Goal: Information Seeking & Learning: Learn about a topic

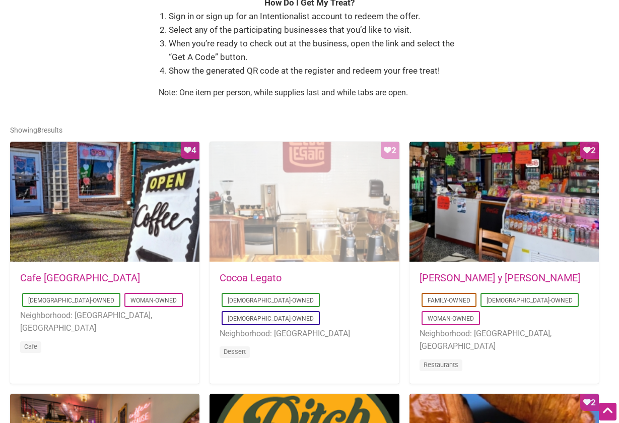
scroll to position [381, 0]
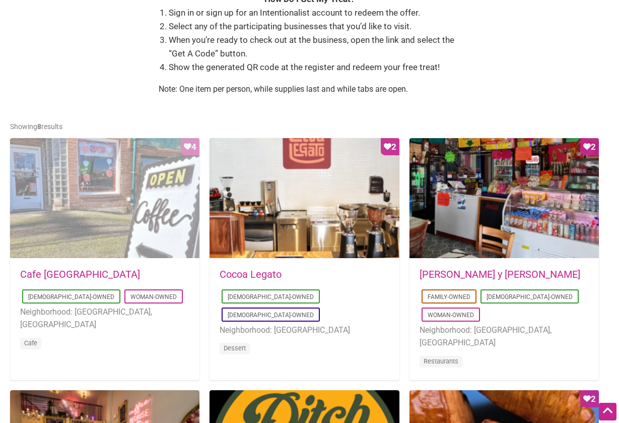
click at [152, 211] on div "Favorite Count 4" at bounding box center [104, 198] width 189 height 121
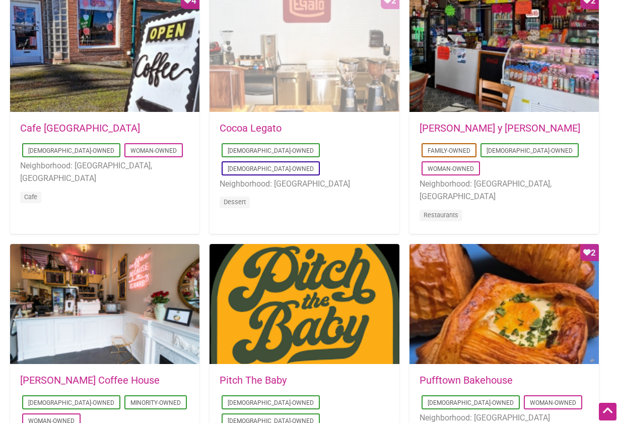
scroll to position [531, 0]
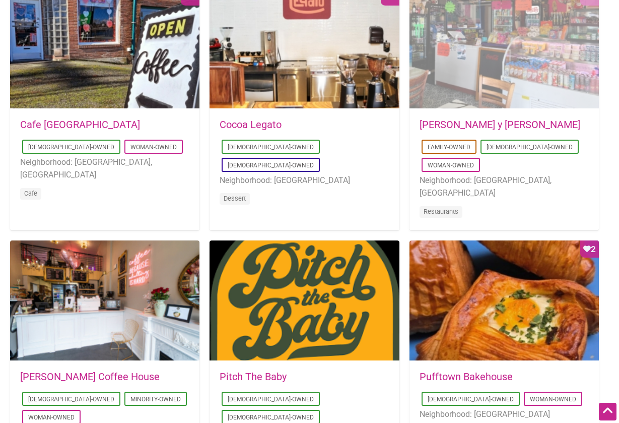
click at [461, 41] on div "Favorite Count 2" at bounding box center [504, 48] width 189 height 121
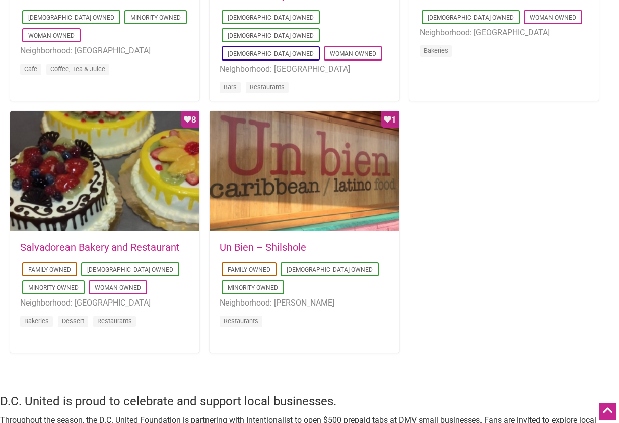
scroll to position [924, 0]
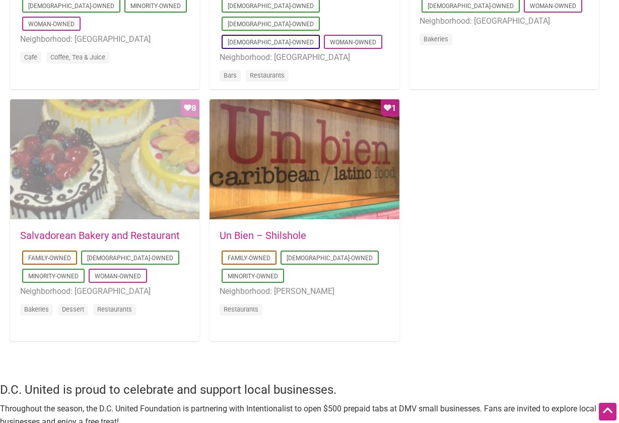
click at [114, 197] on div "Favorite Count 8" at bounding box center [104, 159] width 189 height 121
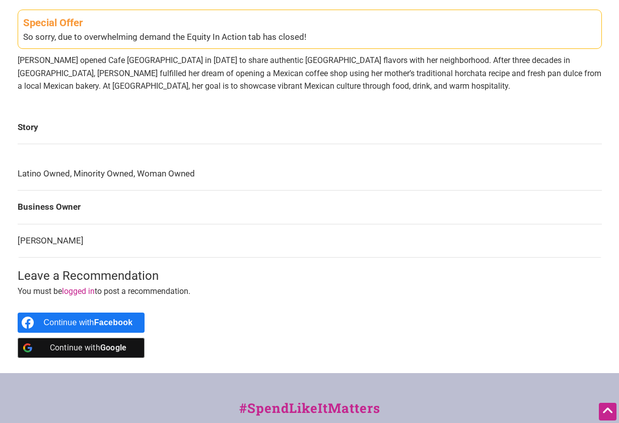
scroll to position [383, 0]
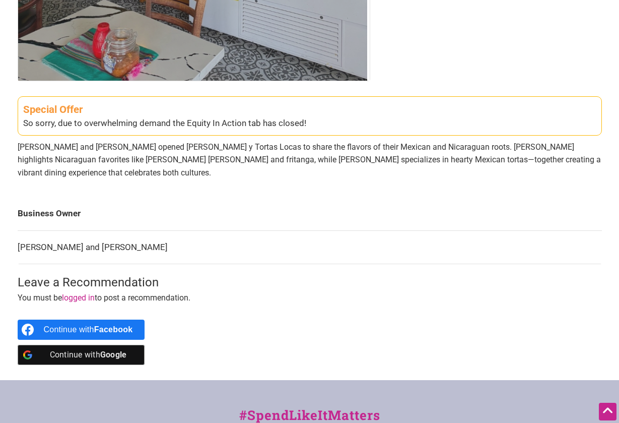
scroll to position [380, 0]
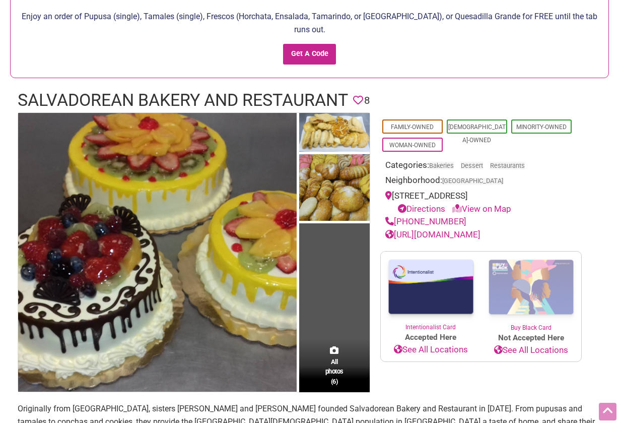
scroll to position [138, 0]
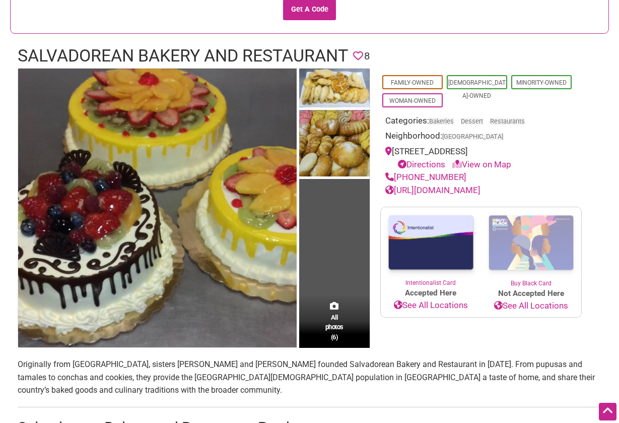
click at [481, 185] on link "[URL][DOMAIN_NAME]" at bounding box center [432, 190] width 95 height 10
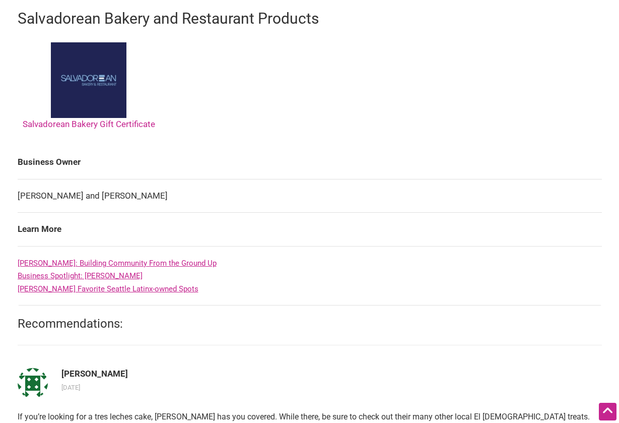
scroll to position [549, 0]
